Goal: Find specific fact: Find specific fact

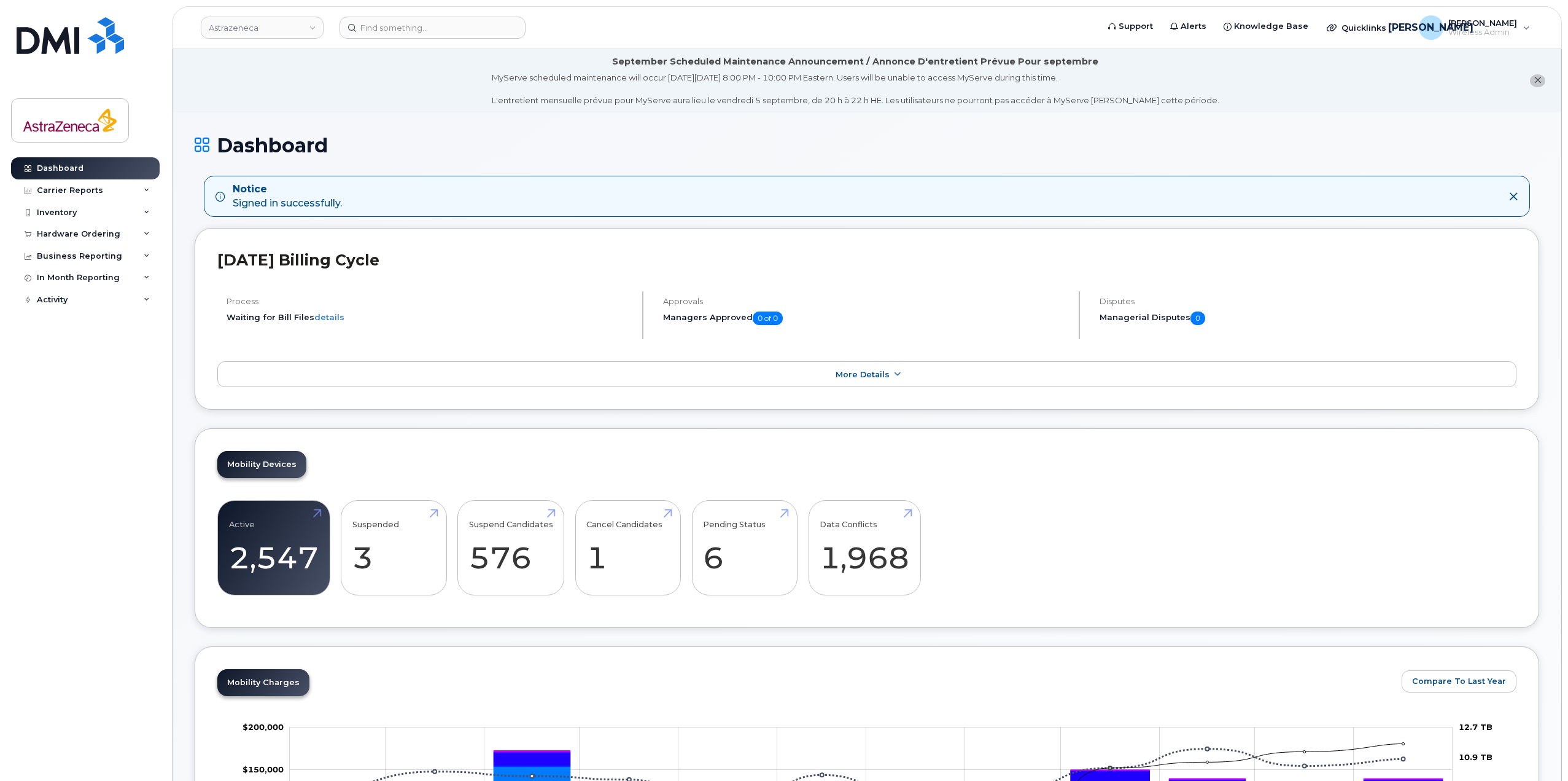
drag, startPoint x: 1176, startPoint y: 483, endPoint x: 477, endPoint y: 41, distance: 827.0
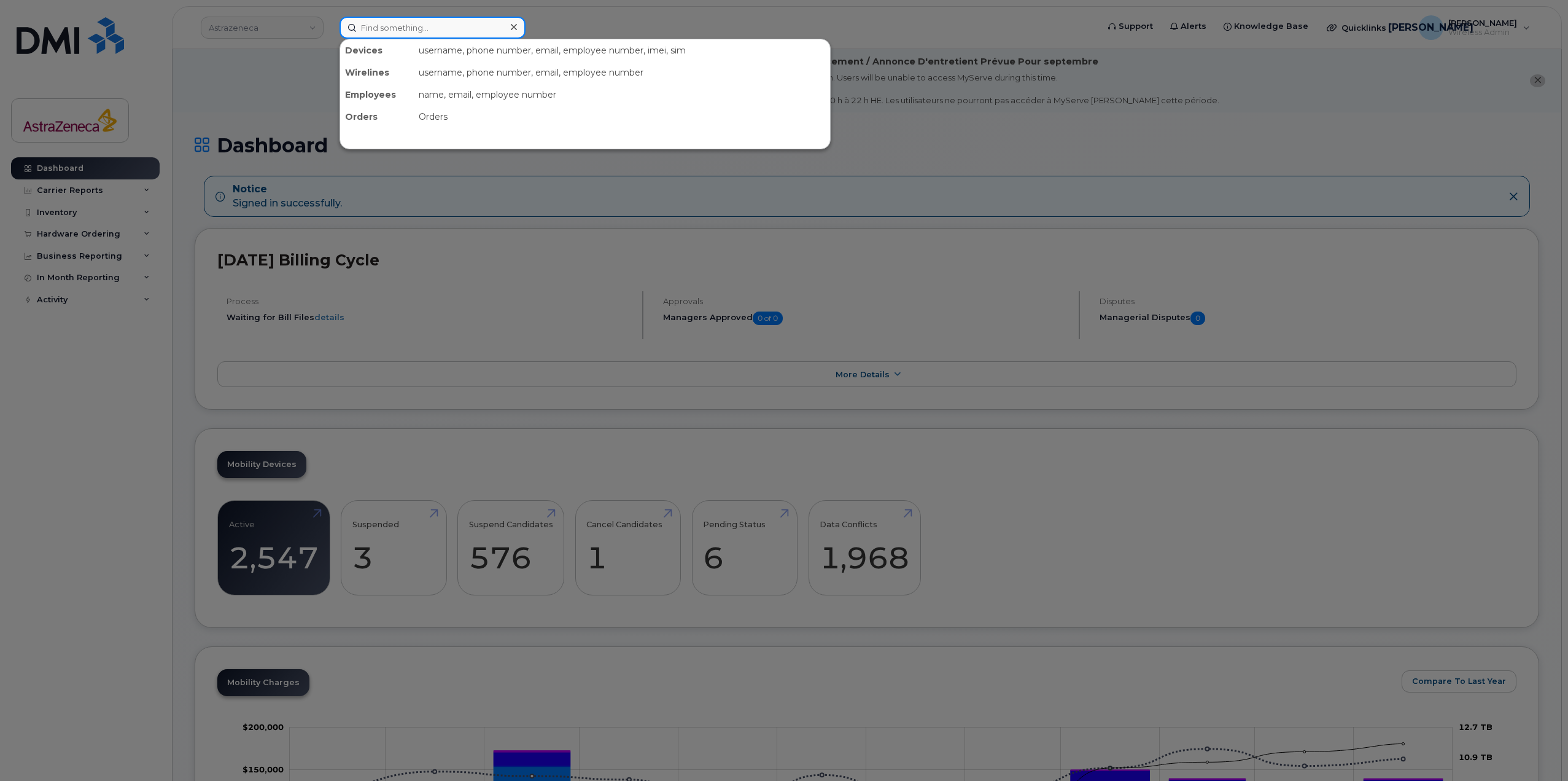
drag, startPoint x: 477, startPoint y: 41, endPoint x: 478, endPoint y: 35, distance: 6.1
click at [478, 35] on input at bounding box center [433, 27] width 186 height 22
paste input "437-440-5591"
drag, startPoint x: 472, startPoint y: 27, endPoint x: 217, endPoint y: 33, distance: 255.1
click at [330, 37] on div "437-440-5591 No results" at bounding box center [715, 27] width 770 height 22
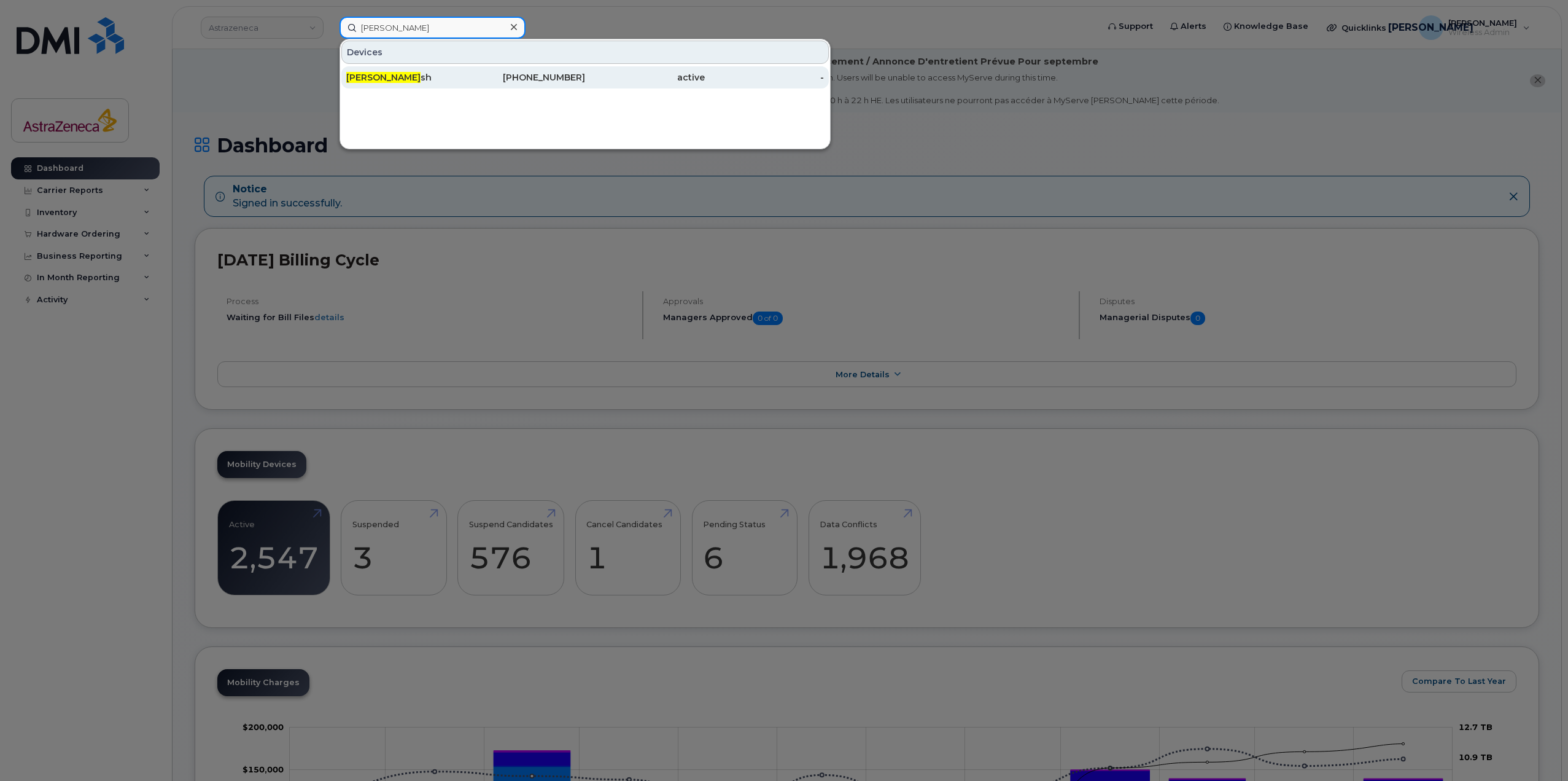
type input "Leslie wal"
click at [412, 86] on div "Leslie Wal sh" at bounding box center [406, 77] width 120 height 22
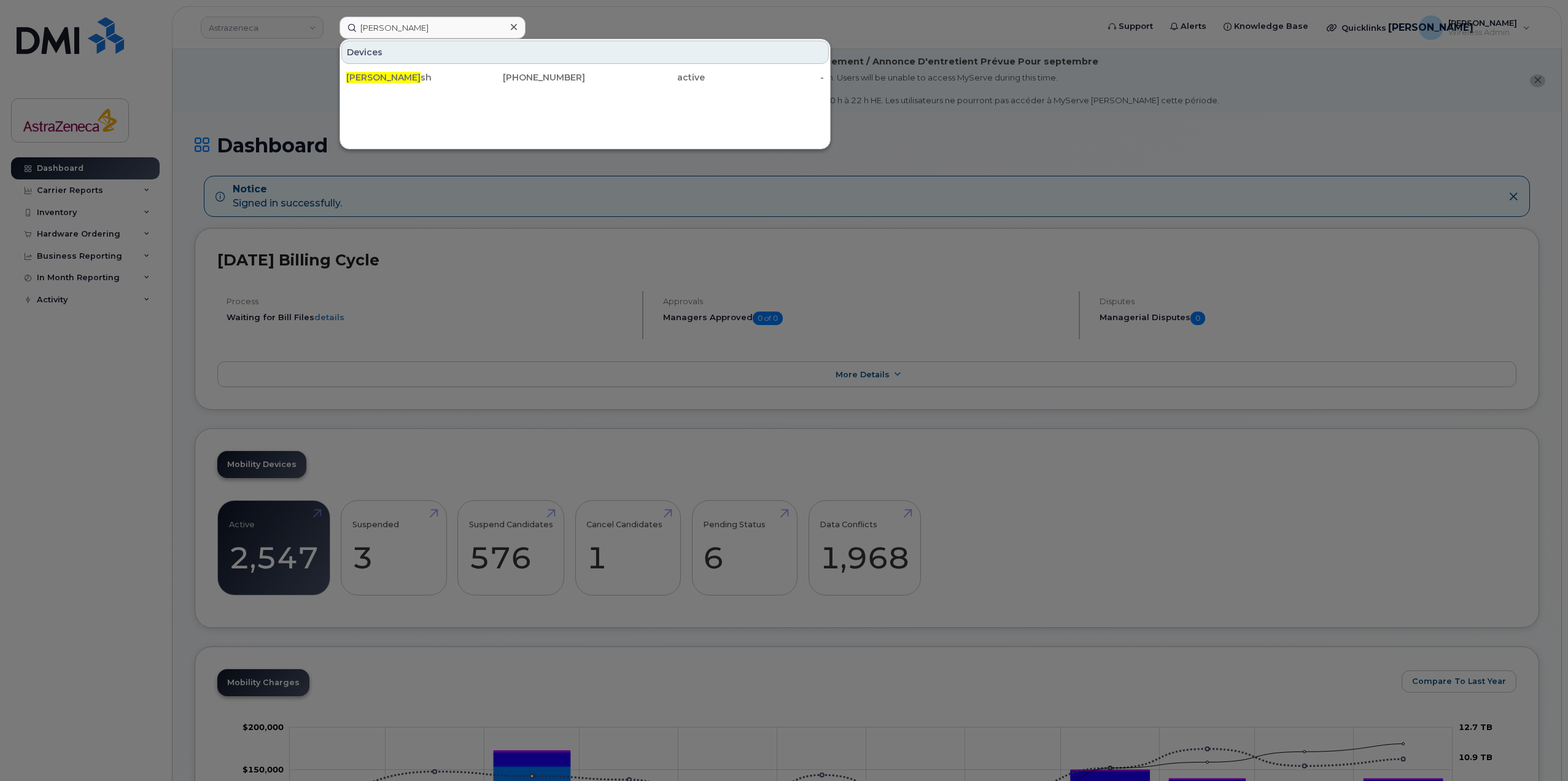
drag, startPoint x: 413, startPoint y: 79, endPoint x: 436, endPoint y: 104, distance: 34.0
click at [413, 79] on div "Leslie Wal sh" at bounding box center [406, 77] width 120 height 12
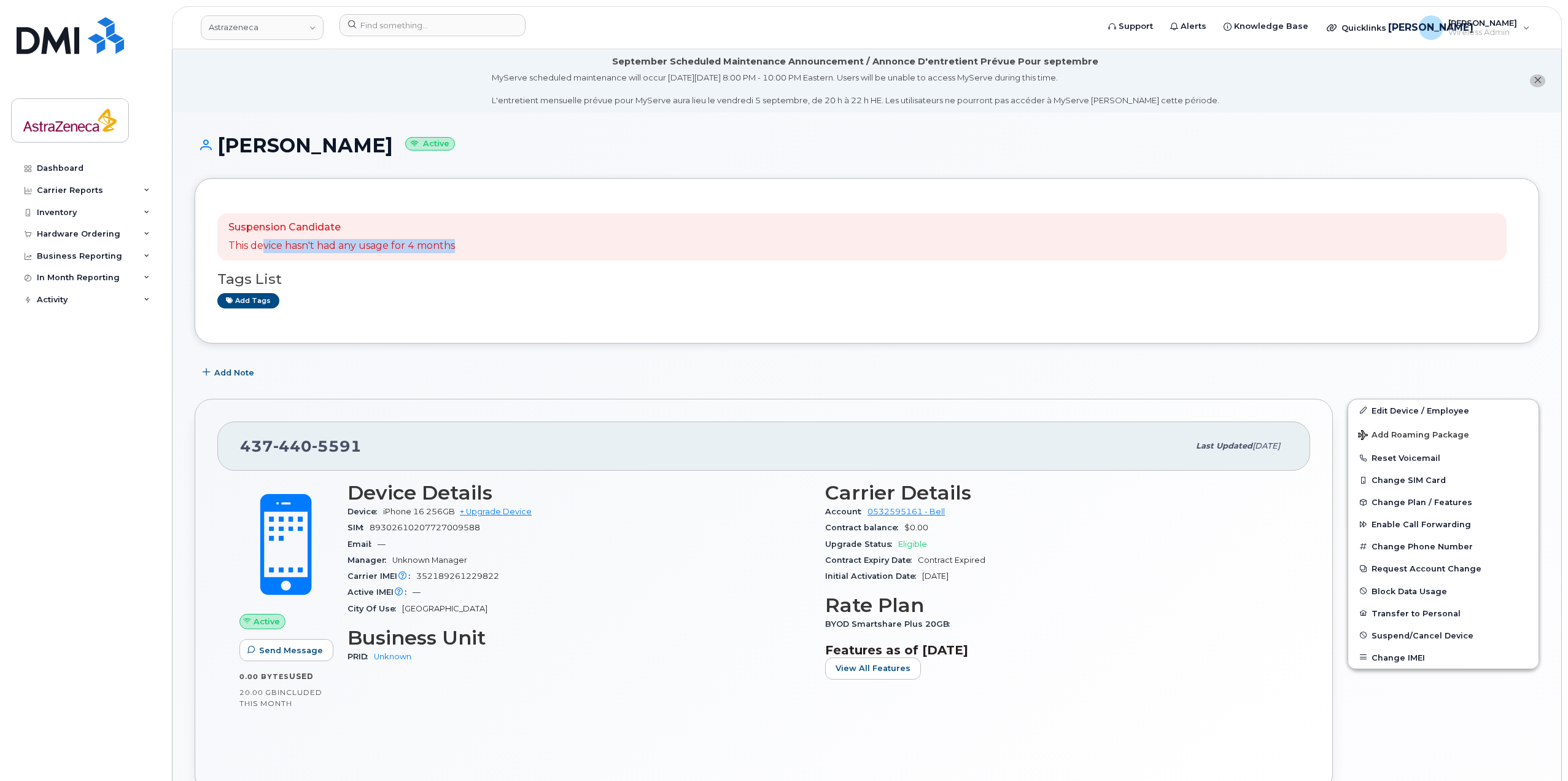
drag, startPoint x: 454, startPoint y: 247, endPoint x: 276, endPoint y: 241, distance: 178.1
click at [262, 245] on div "Suspension Candidate This device hasn't had any usage for 4 months" at bounding box center [861, 237] width 1289 height 47
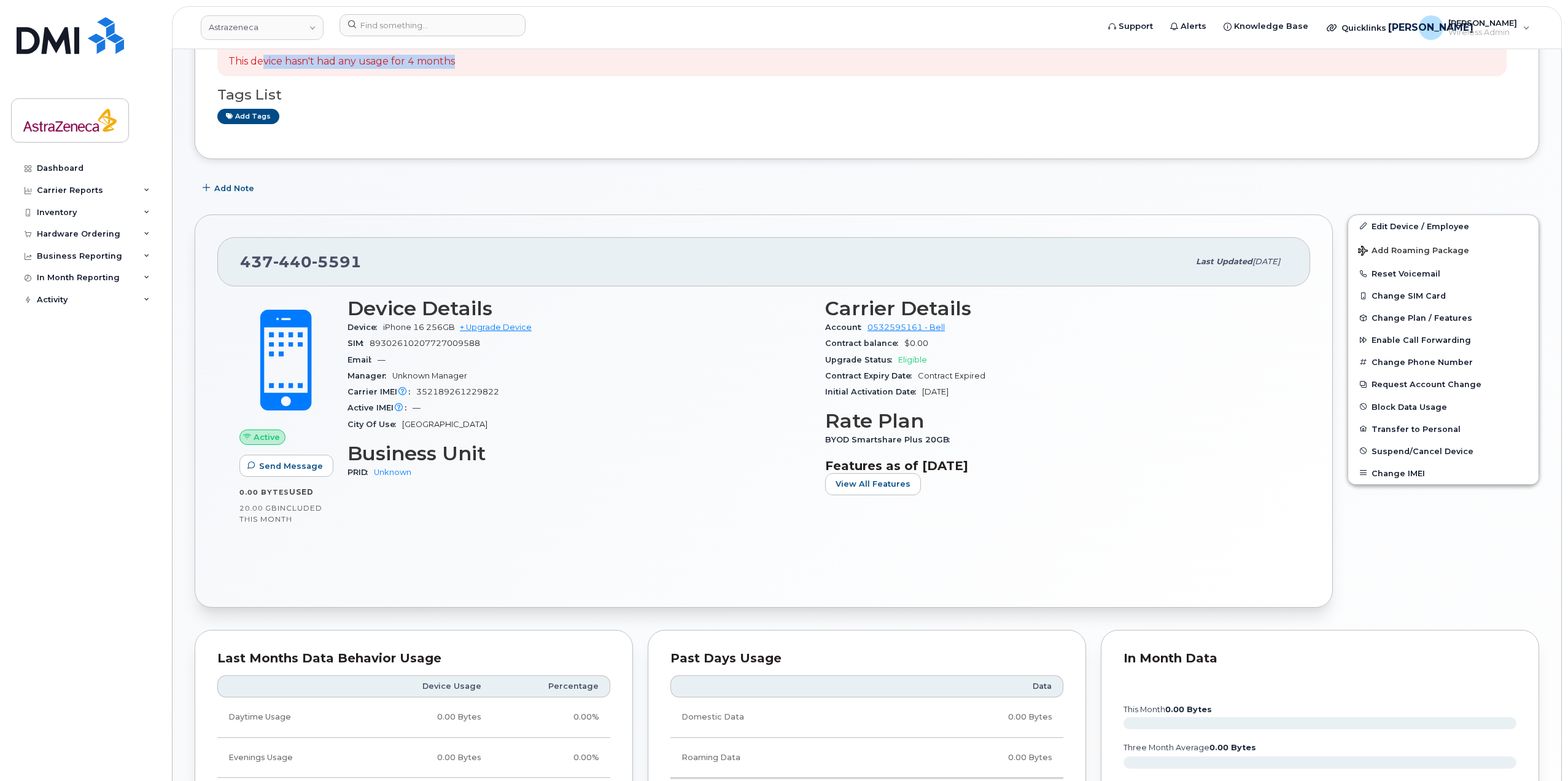
click at [932, 350] on div "Contract balance $0.00" at bounding box center [1057, 343] width 463 height 16
drag, startPoint x: 979, startPoint y: 394, endPoint x: 925, endPoint y: 389, distance: 54.2
click at [925, 389] on div "Initial Activation Date [DATE]" at bounding box center [1057, 391] width 463 height 16
click at [925, 389] on span "[DATE]" at bounding box center [935, 392] width 27 height 9
drag, startPoint x: 314, startPoint y: 252, endPoint x: 213, endPoint y: 249, distance: 101.0
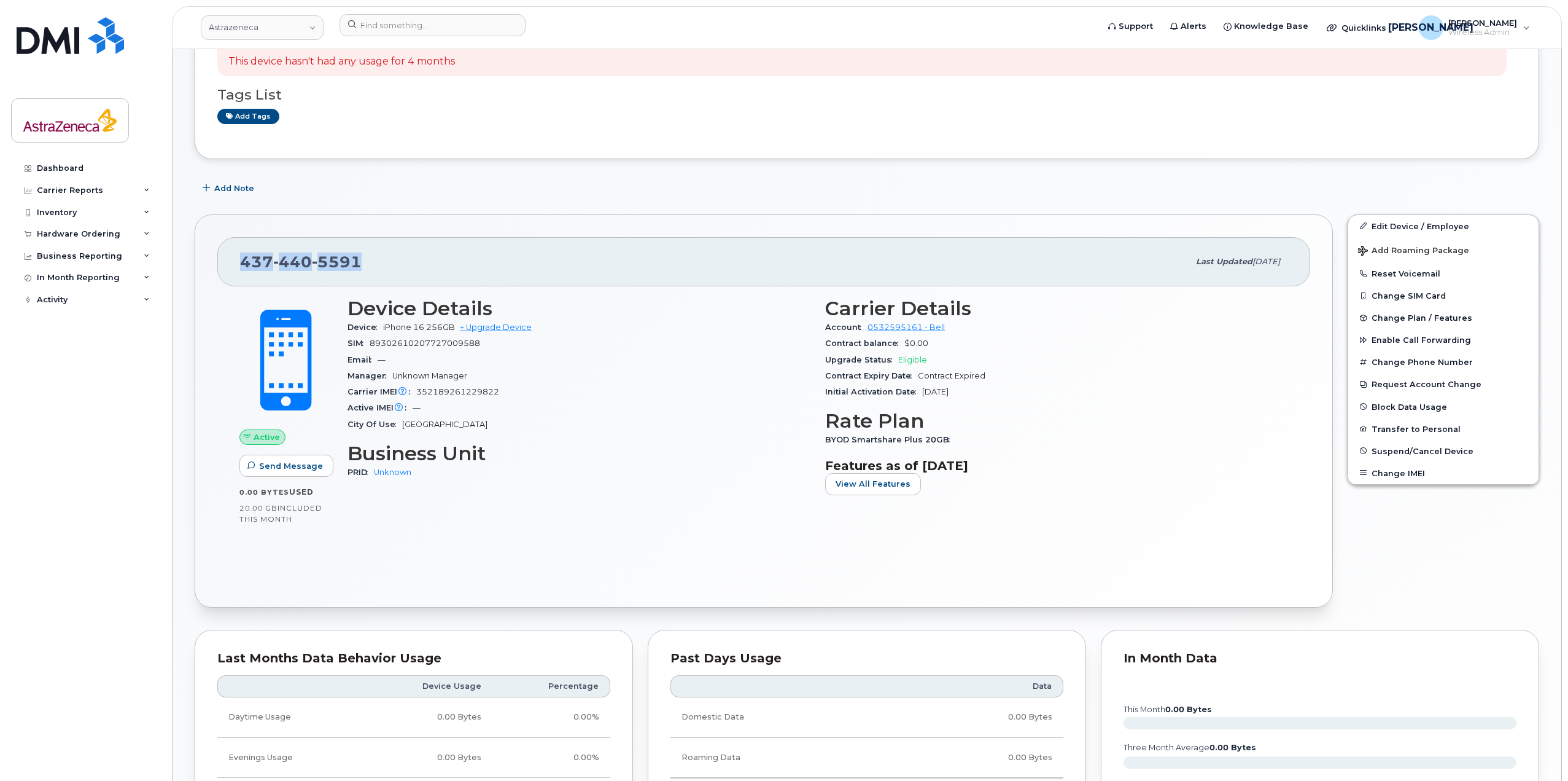
click at [213, 249] on div "[PHONE_NUMBER] Last updated [DATE] Active Send Message 0.00 Bytes  used 20.00 G…" at bounding box center [764, 411] width 1138 height 393
copy span "[PHONE_NUMBER]"
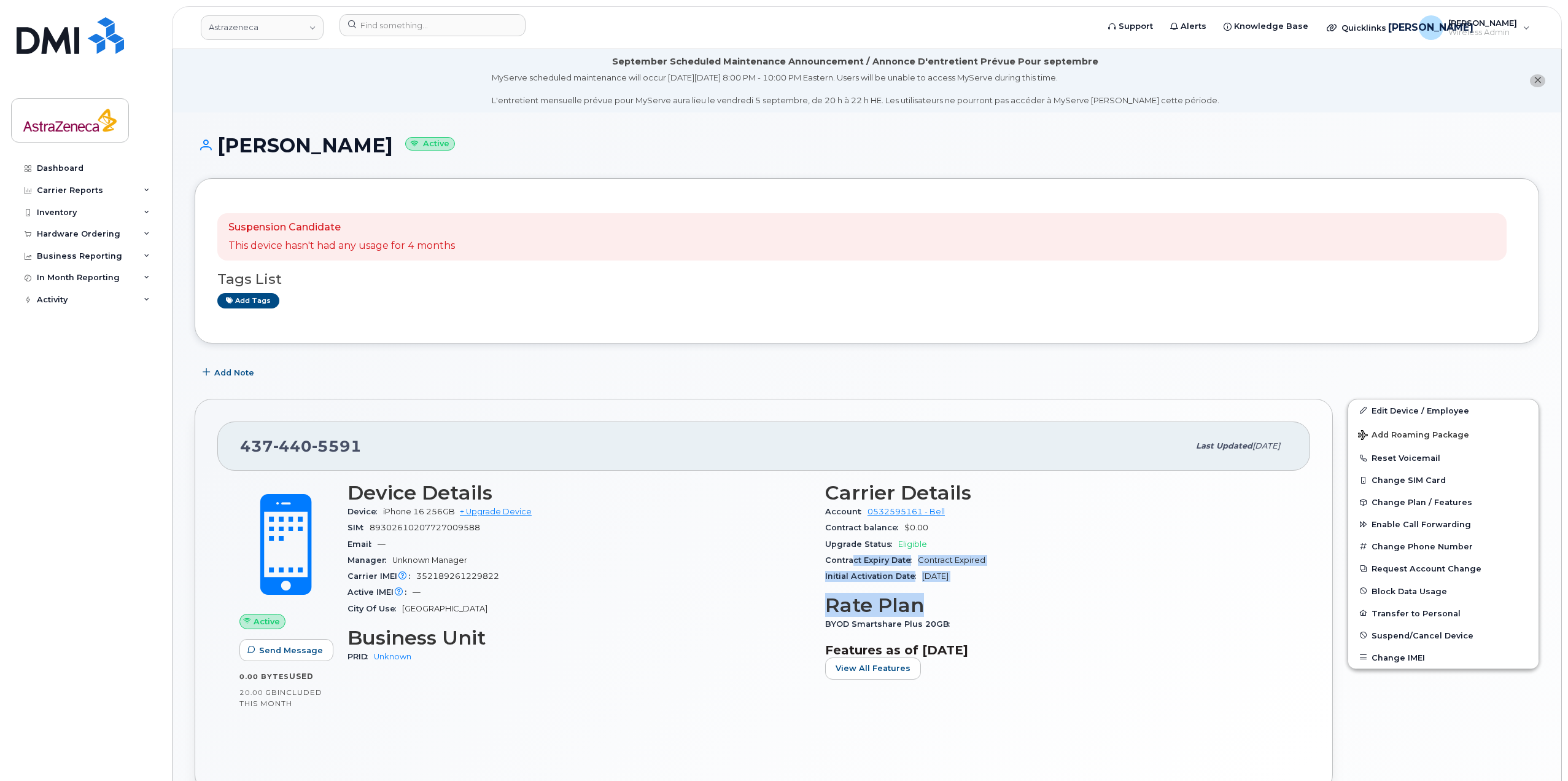
drag, startPoint x: 1005, startPoint y: 586, endPoint x: 853, endPoint y: 554, distance: 155.3
click at [853, 554] on div "Carrier Details Account 0532595161 - Bell Contract balance $0.00 Upgrade Status…" at bounding box center [1057, 586] width 478 height 222
click at [853, 554] on div "Contract Expiry Date Contract Expired" at bounding box center [1057, 560] width 463 height 16
drag, startPoint x: 998, startPoint y: 579, endPoint x: 789, endPoint y: 551, distance: 210.9
click at [789, 551] on div "Device Details Device iPhone 16 256GB + Upgrade Device SIM [TECHNICAL_ID] Email…" at bounding box center [818, 586] width 955 height 222
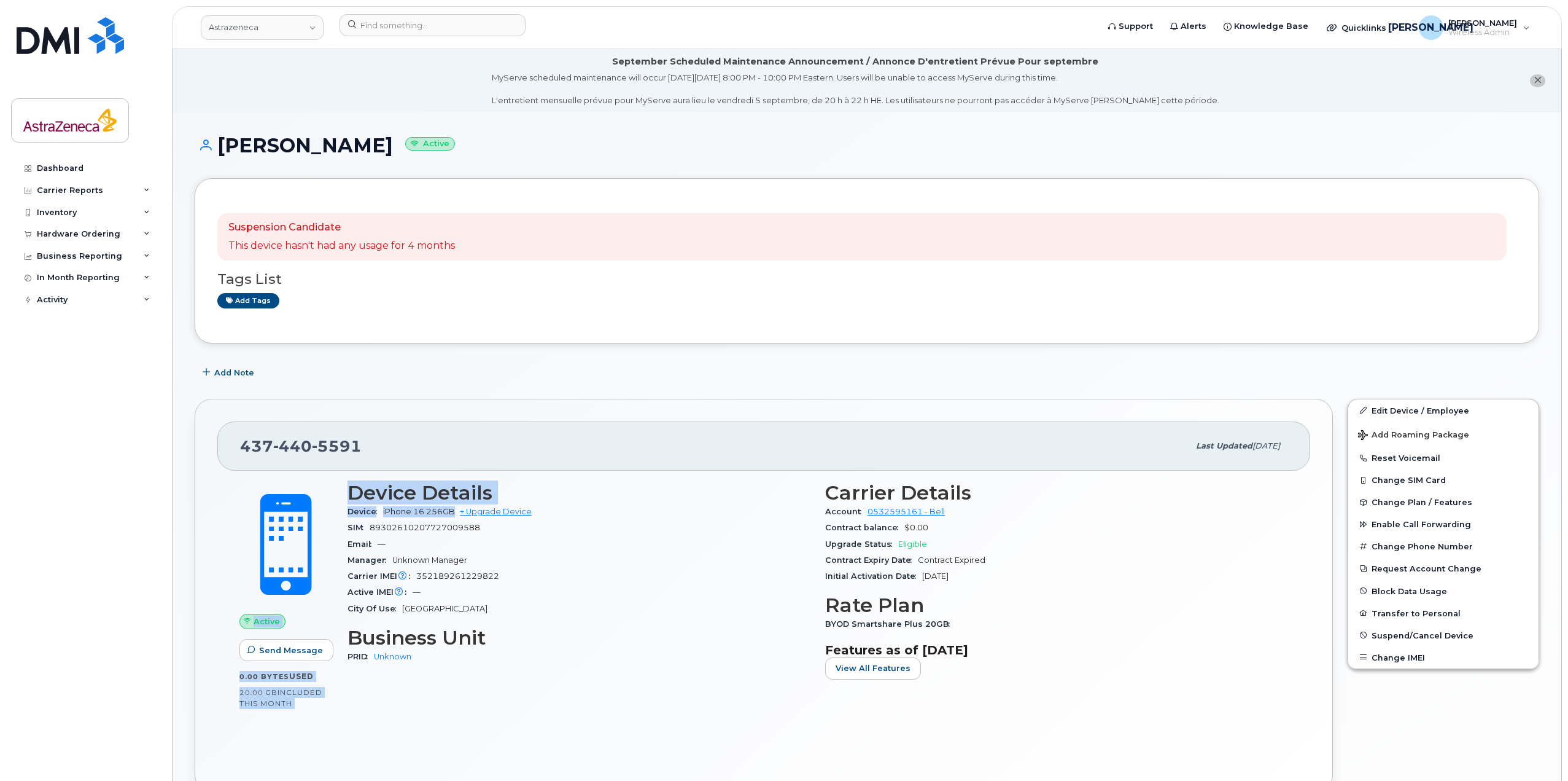
drag, startPoint x: 322, startPoint y: 492, endPoint x: 454, endPoint y: 506, distance: 132.7
click at [454, 506] on div "Active Send Message 0.00 Bytes  used 20.00 GB  included this month Device Detai…" at bounding box center [764, 598] width 1063 height 247
click at [681, 583] on div "Carrier IMEI Carrier IMEI is reported during the last billing cycle or change o…" at bounding box center [579, 576] width 463 height 16
